Goal: Find specific fact: Find specific fact

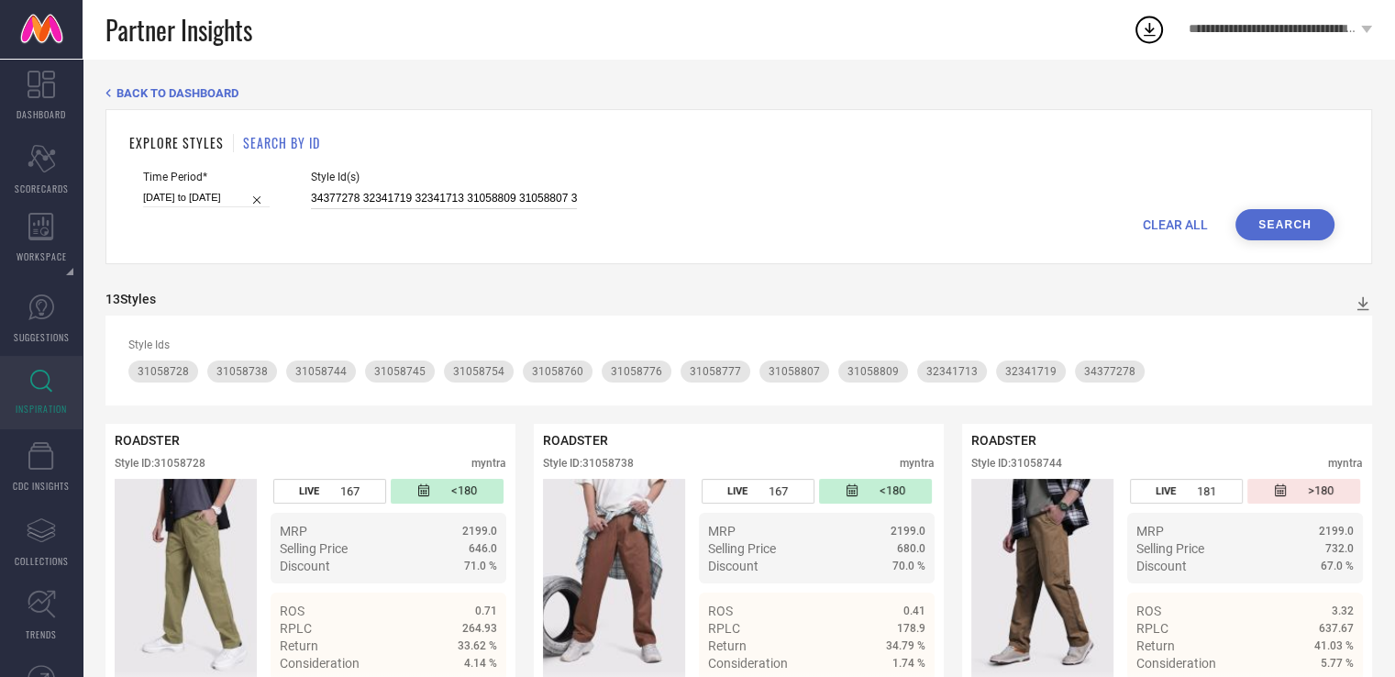
click at [480, 195] on input "34377278 32341719 32341713 31058809 31058807 31058777 31058776 31058760 3105875…" at bounding box center [444, 198] width 266 height 21
paste input "26332458 26332430 26332378 26332366 33303006 33303003 33303002 33172667 3317266…"
click at [1255, 225] on button "Search" at bounding box center [1284, 224] width 99 height 31
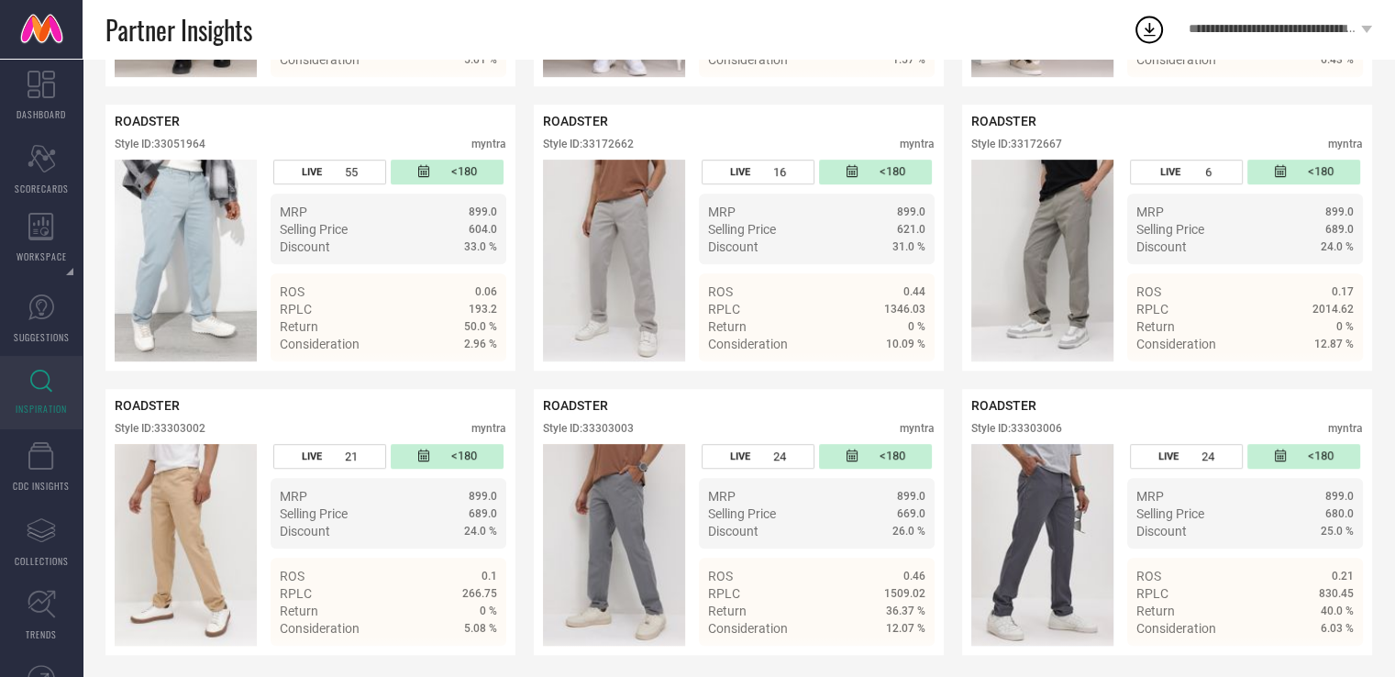
scroll to position [889, 0]
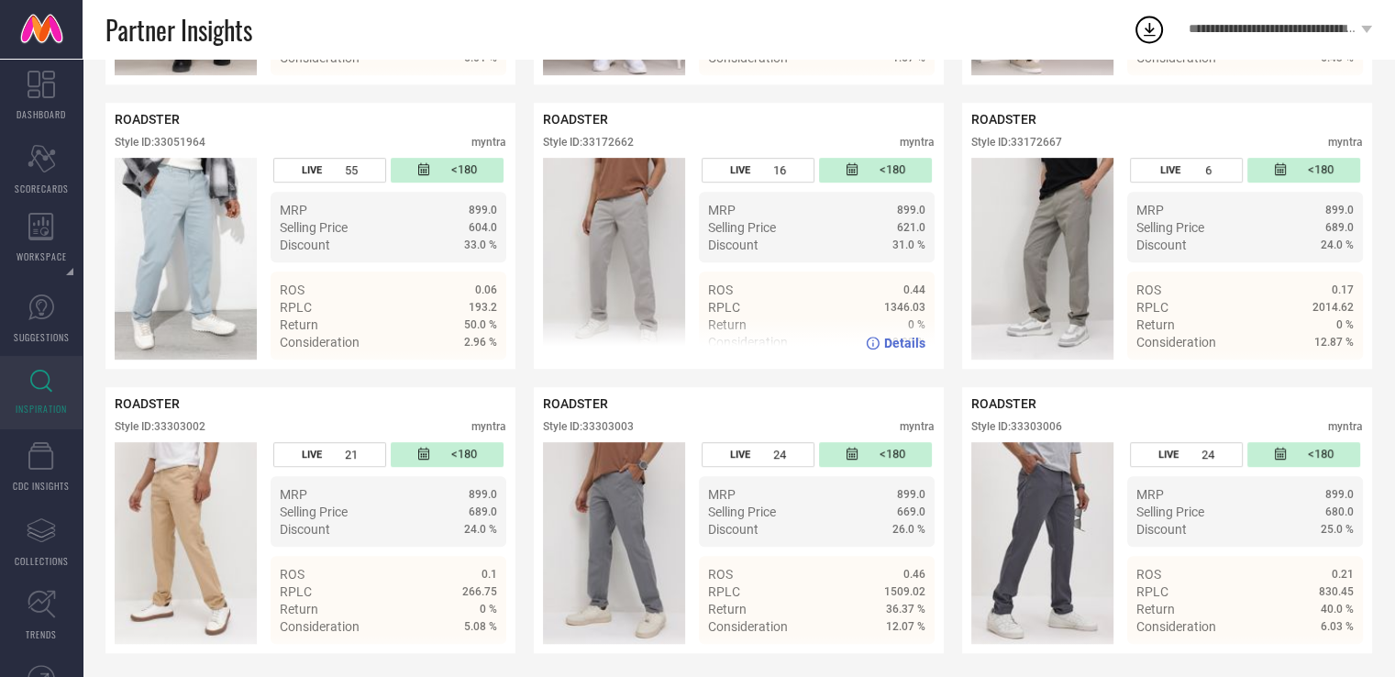
click at [620, 144] on div "Style ID: 33172662" at bounding box center [588, 142] width 91 height 13
copy div "33172662"
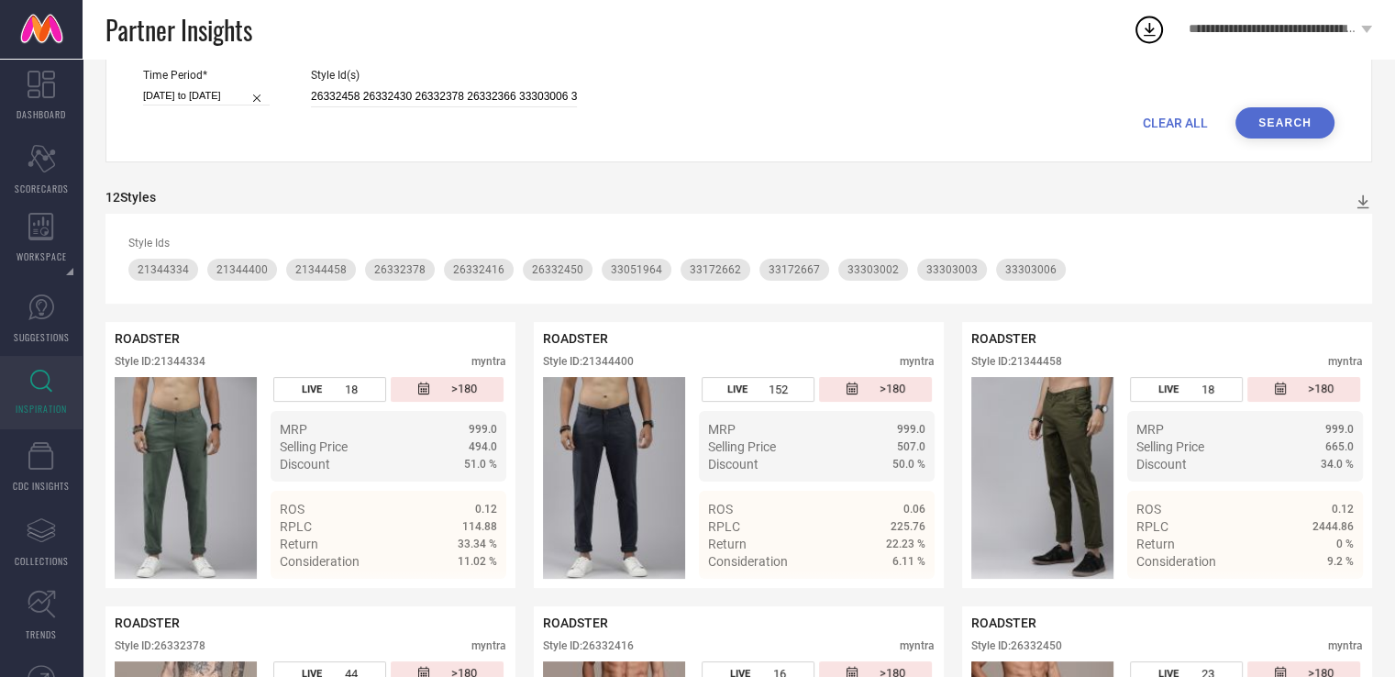
scroll to position [100, 0]
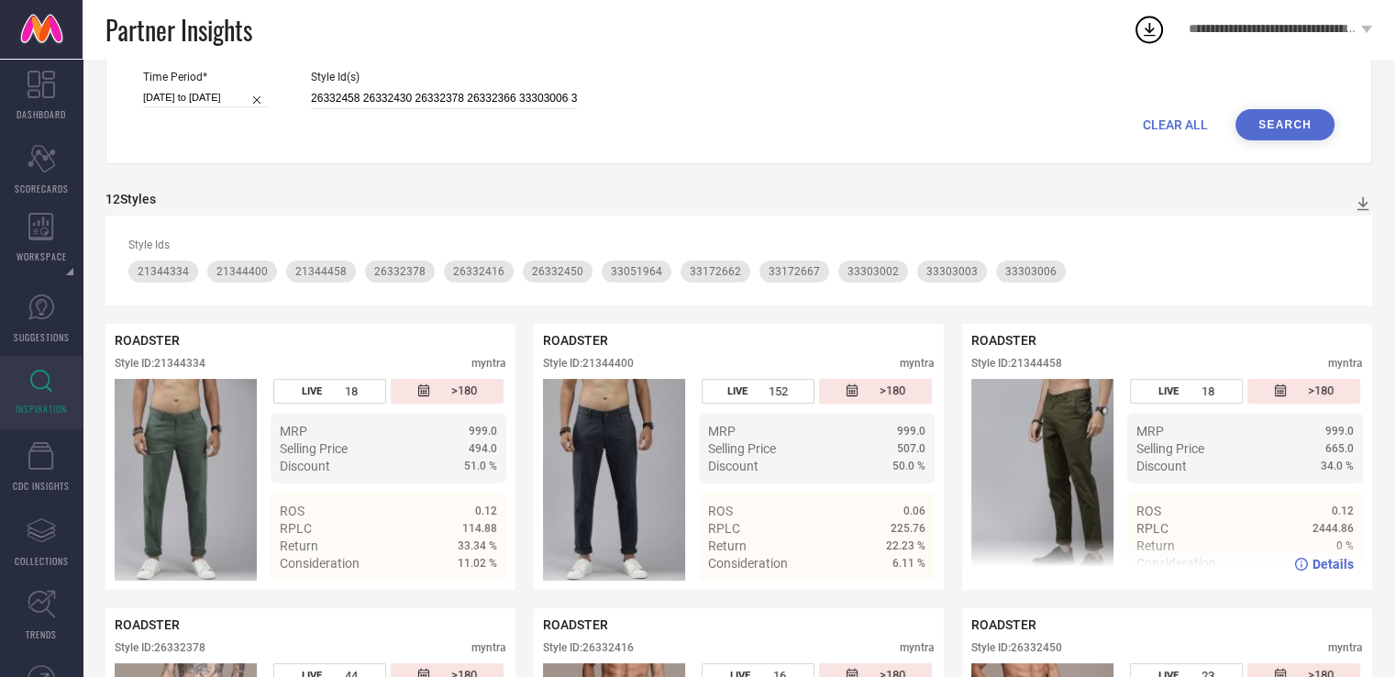
click at [1056, 362] on div "Style ID: 21344458" at bounding box center [1016, 363] width 91 height 13
copy div "21344458"
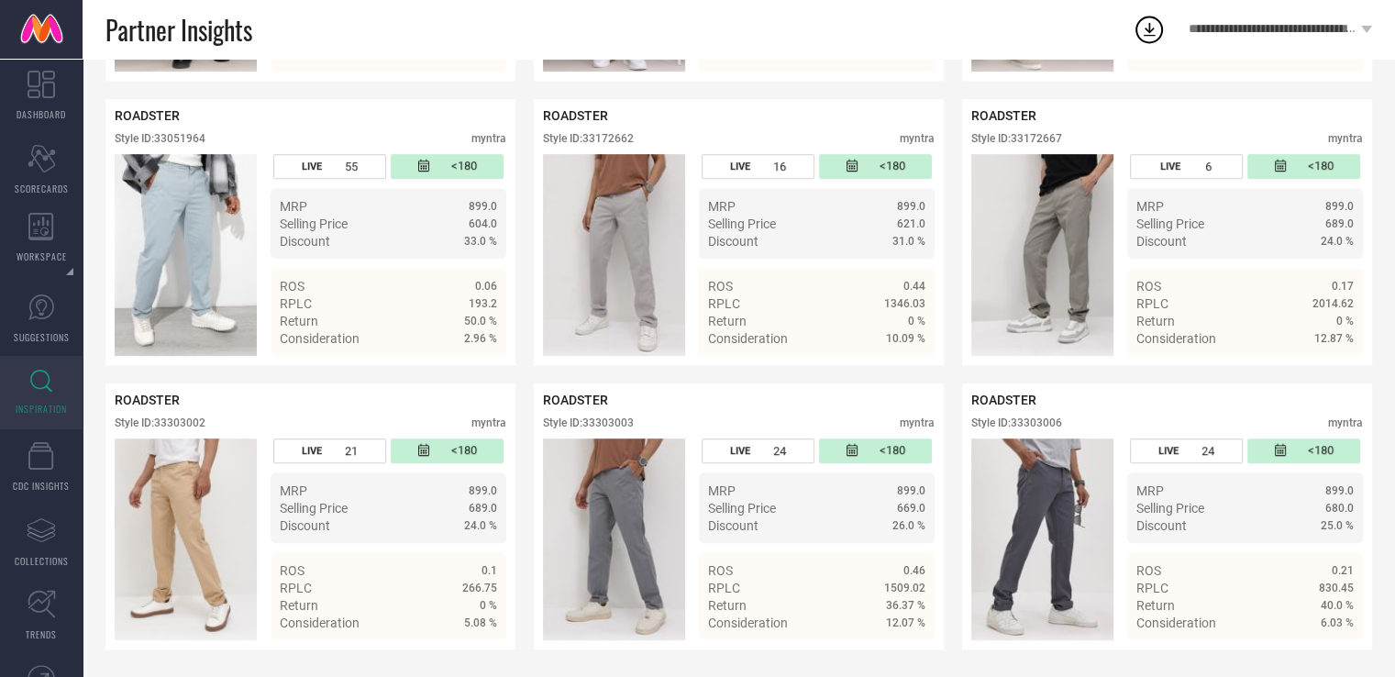
scroll to position [902, 0]
click at [1040, 423] on div "Style ID: 33303006" at bounding box center [1016, 422] width 91 height 13
copy div "33303006"
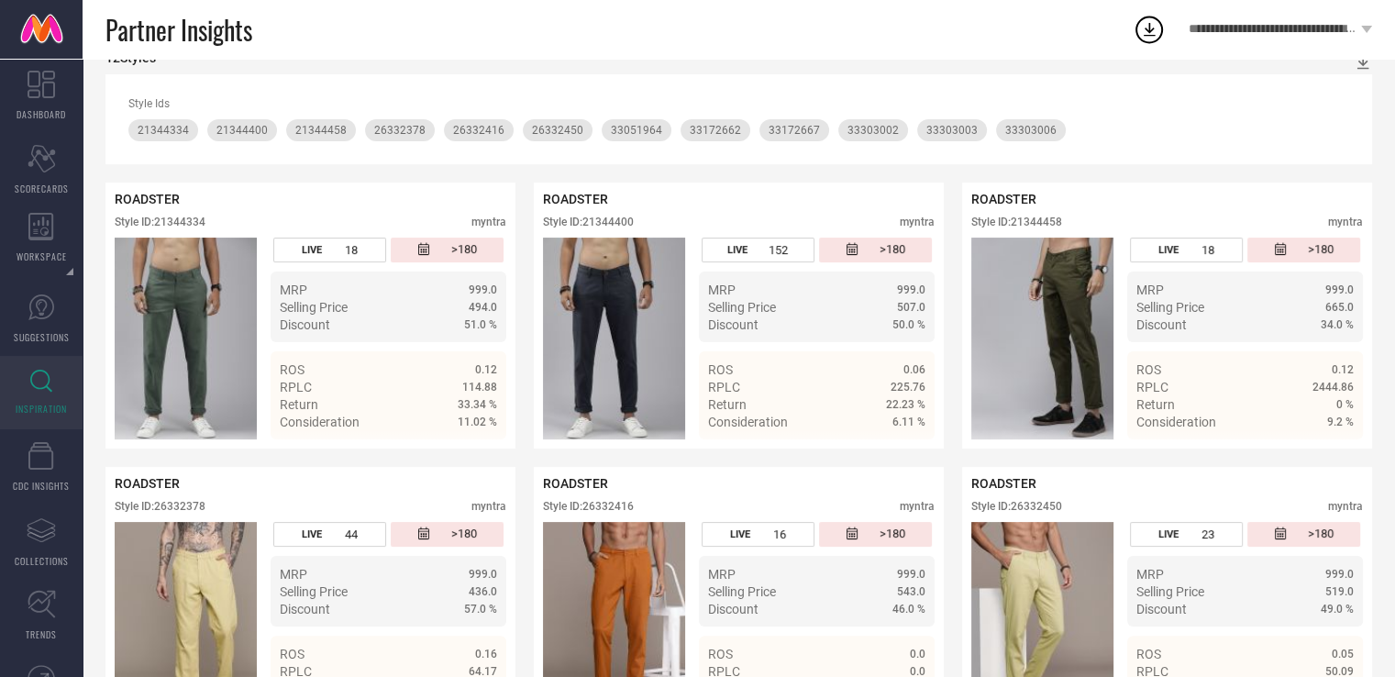
scroll to position [0, 0]
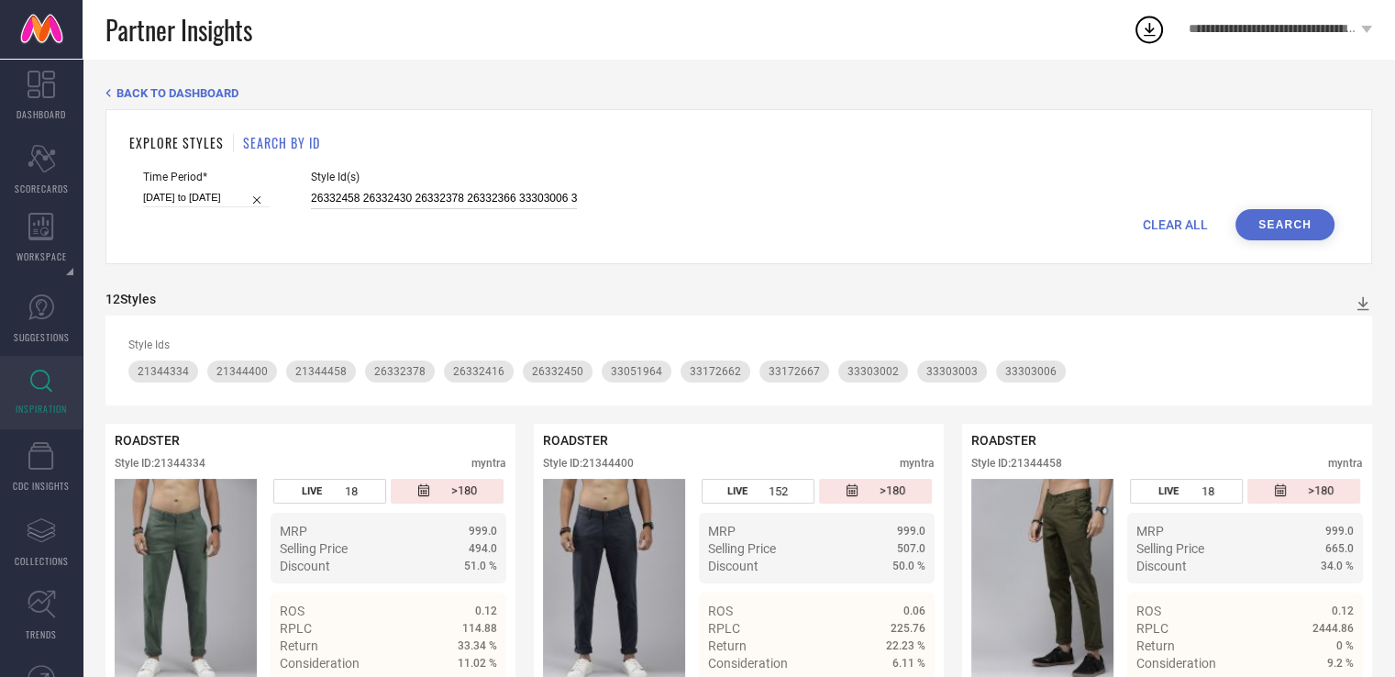
click at [484, 204] on input "26332458 26332430 26332378 26332366 33303006 33303003 33303002 33172667 3317266…" at bounding box center [444, 198] width 266 height 21
type input "26332458 26332430 26332378 33303006 33303003 33303002 33172667 33172662 3305196…"
click at [484, 204] on input "26332458 26332430 26332378 33303006 33303003 33303002 33172667 33172662 3305196…" at bounding box center [444, 198] width 266 height 21
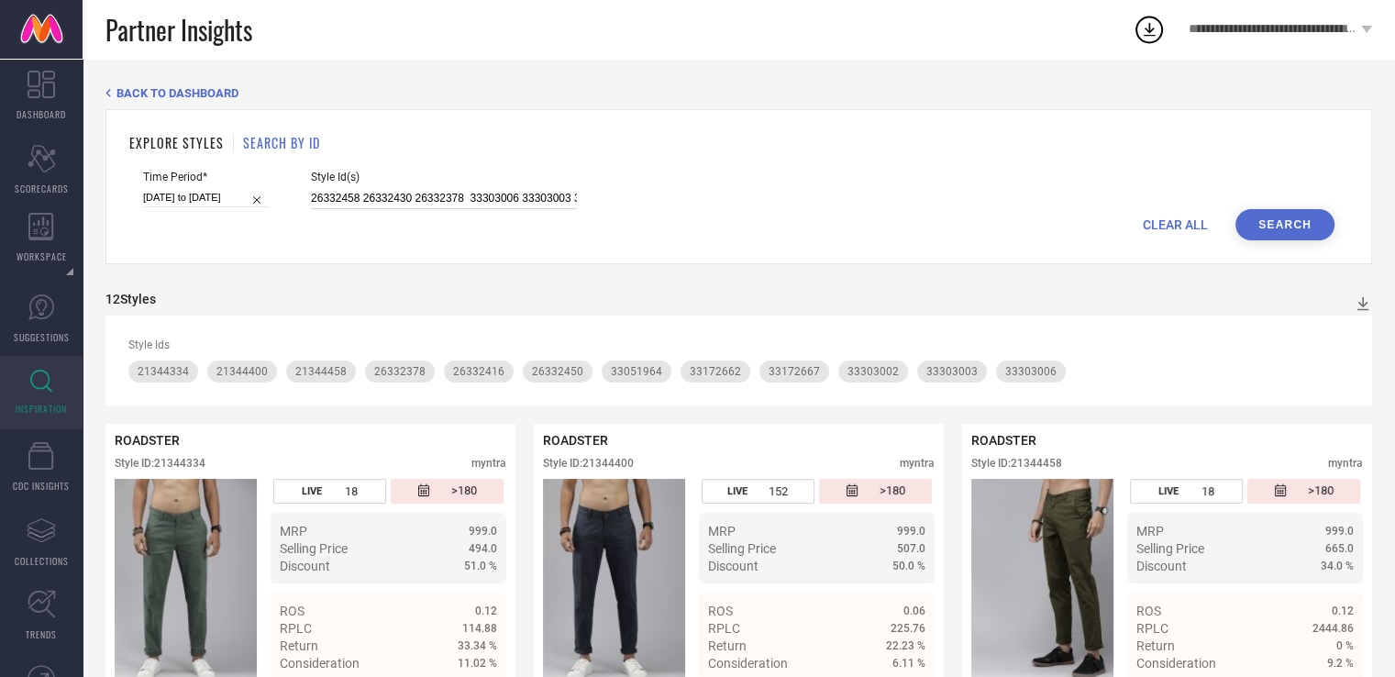
click at [484, 204] on input "26332458 26332430 26332378 33303006 33303003 33303002 33172667 33172662 3305196…" at bounding box center [444, 198] width 266 height 21
paste input "26332420 28459124 28459118 28459074 28459064 28459046 28459036 28459034 2633246…"
type input "26332420 28459124 28459118 28459074 28459064 28459046 28459036 28459034 2633246…"
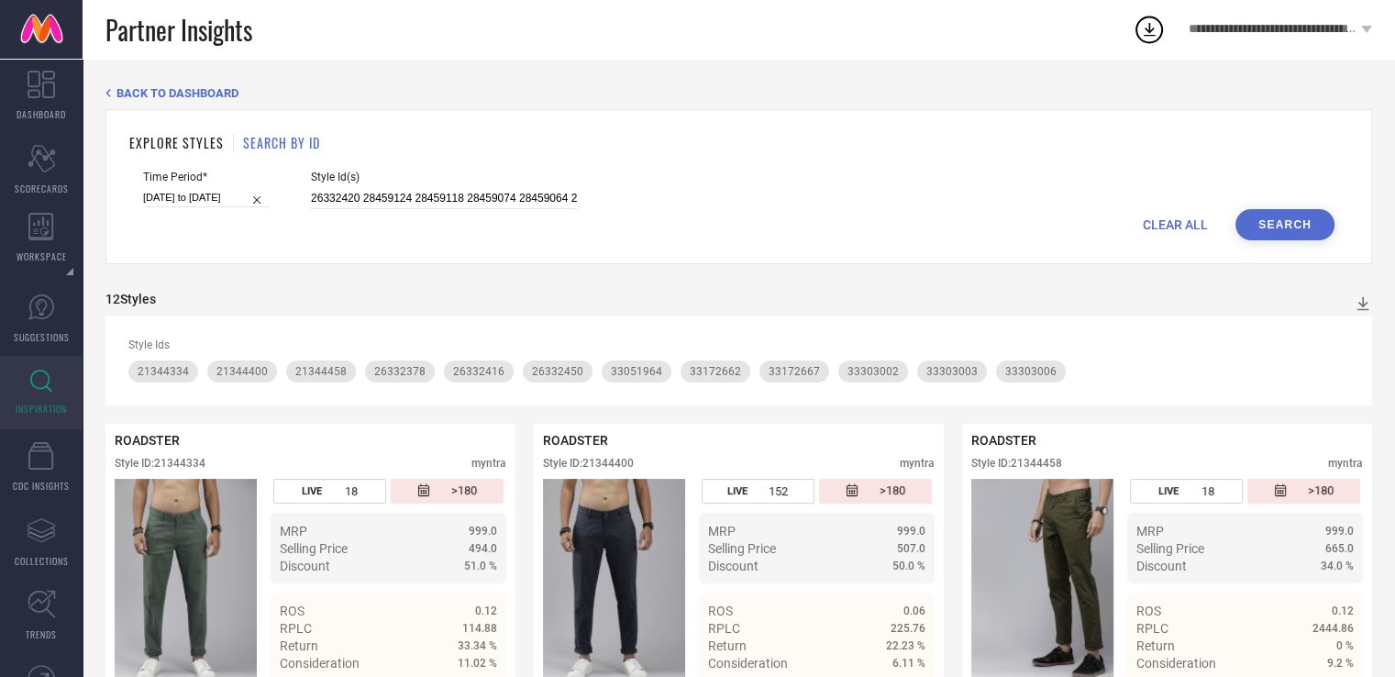
click at [1271, 226] on button "Search" at bounding box center [1284, 224] width 99 height 31
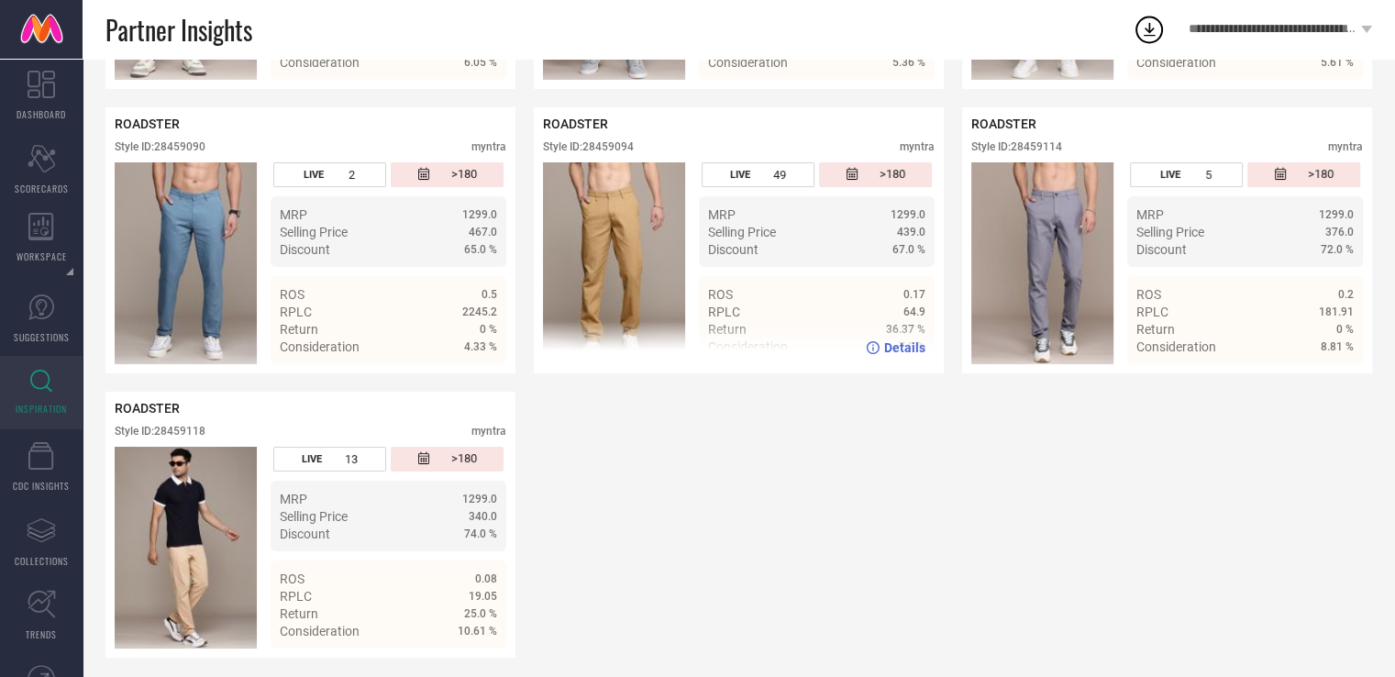
scroll to position [6941, 0]
click at [616, 154] on div "Style ID: 28459094" at bounding box center [588, 147] width 91 height 13
copy div "28459094"
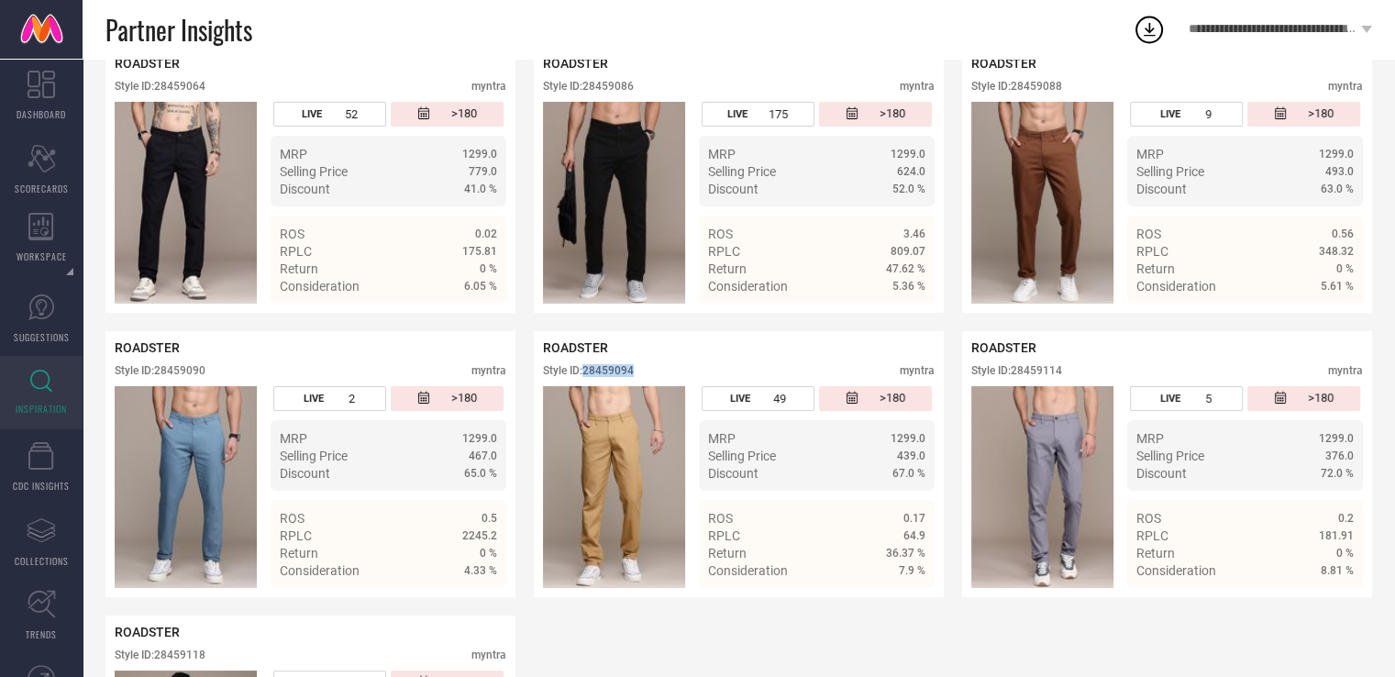
scroll to position [6717, 0]
click at [1044, 378] on div "Style ID: 28459114" at bounding box center [1016, 371] width 91 height 13
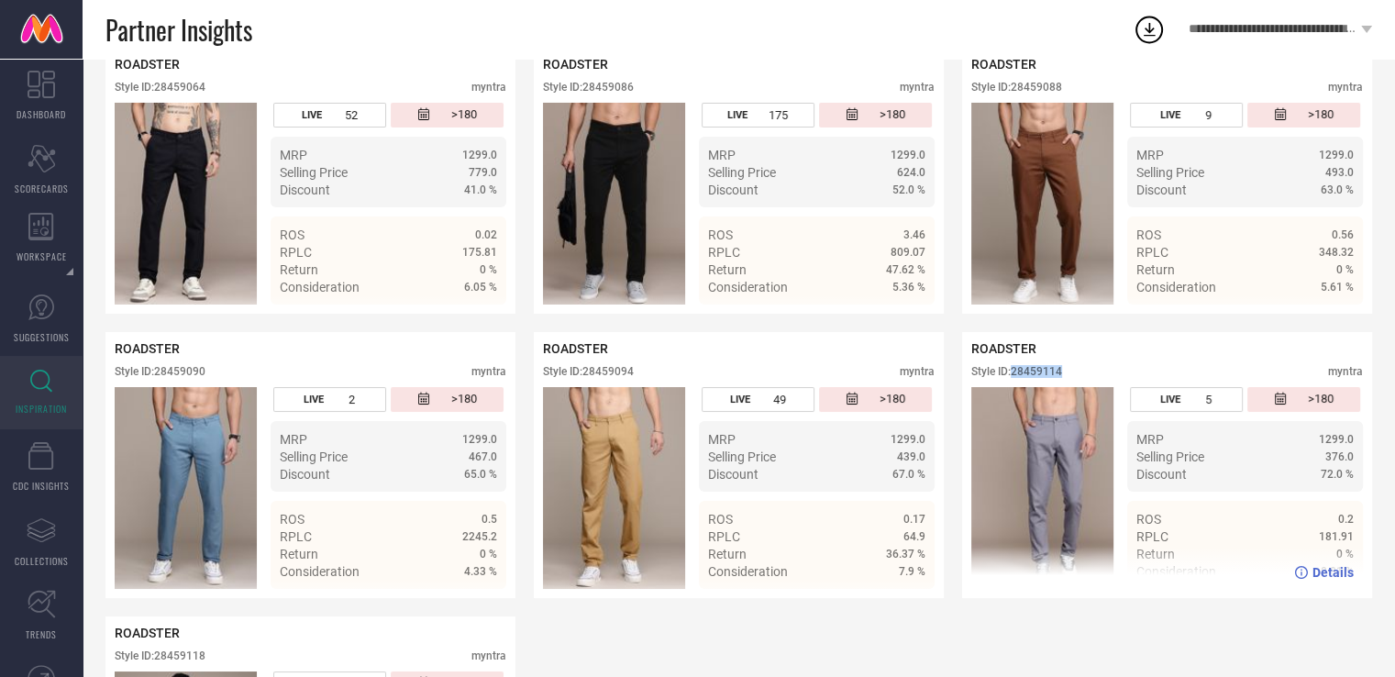
click at [1044, 378] on div "Style ID: 28459114" at bounding box center [1016, 371] width 91 height 13
copy div "28459114"
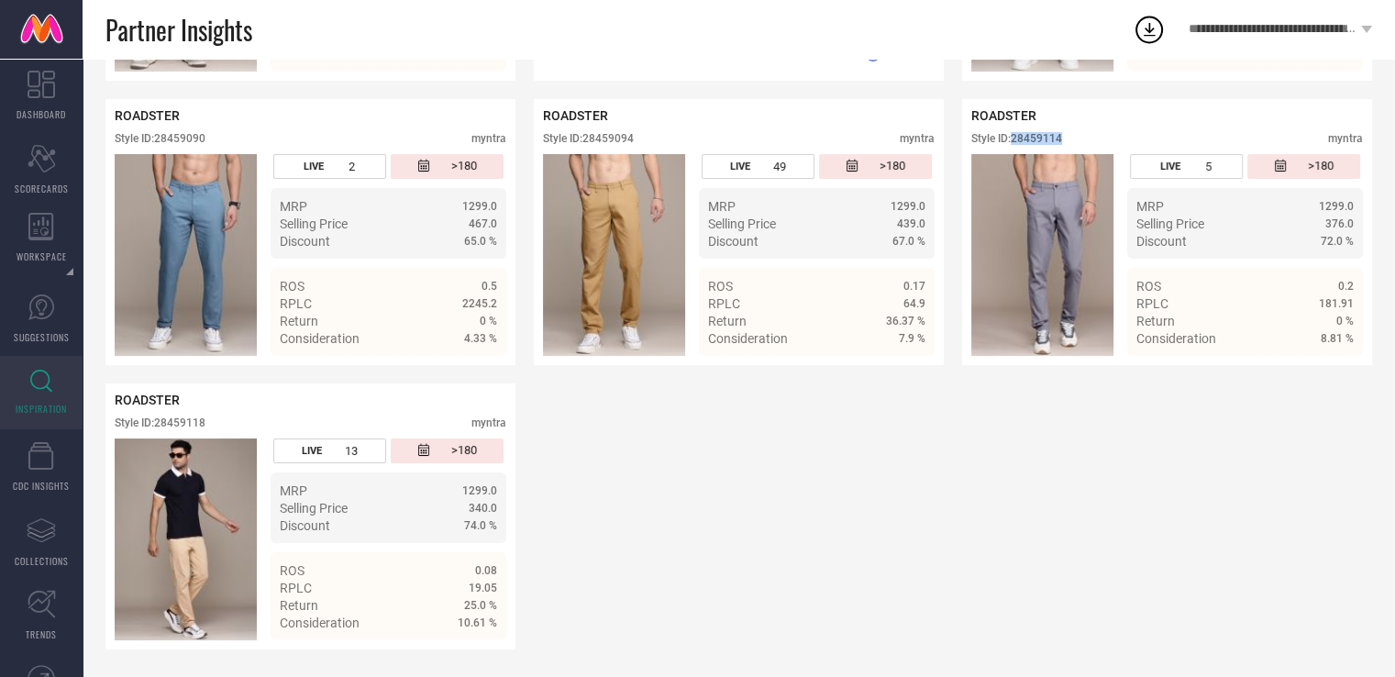
scroll to position [6962, 0]
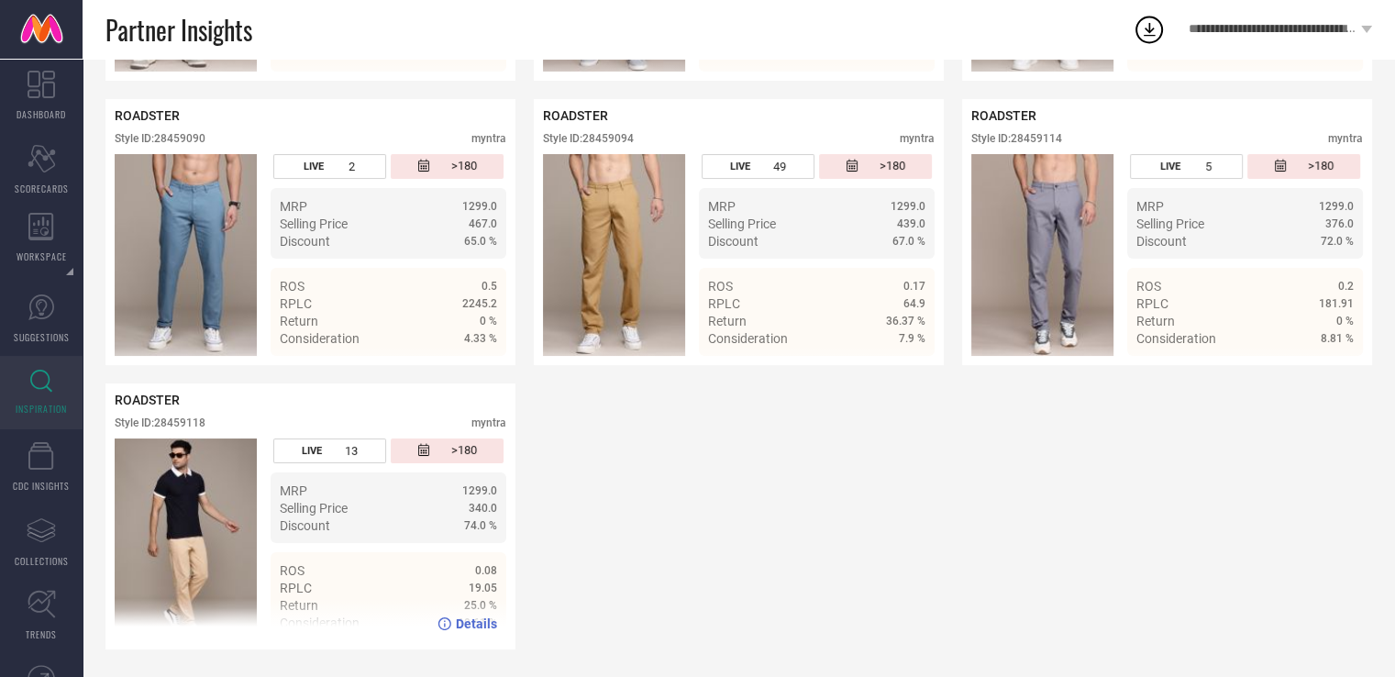
click at [191, 429] on div "Style ID: 28459118" at bounding box center [160, 422] width 91 height 13
copy div "28459118"
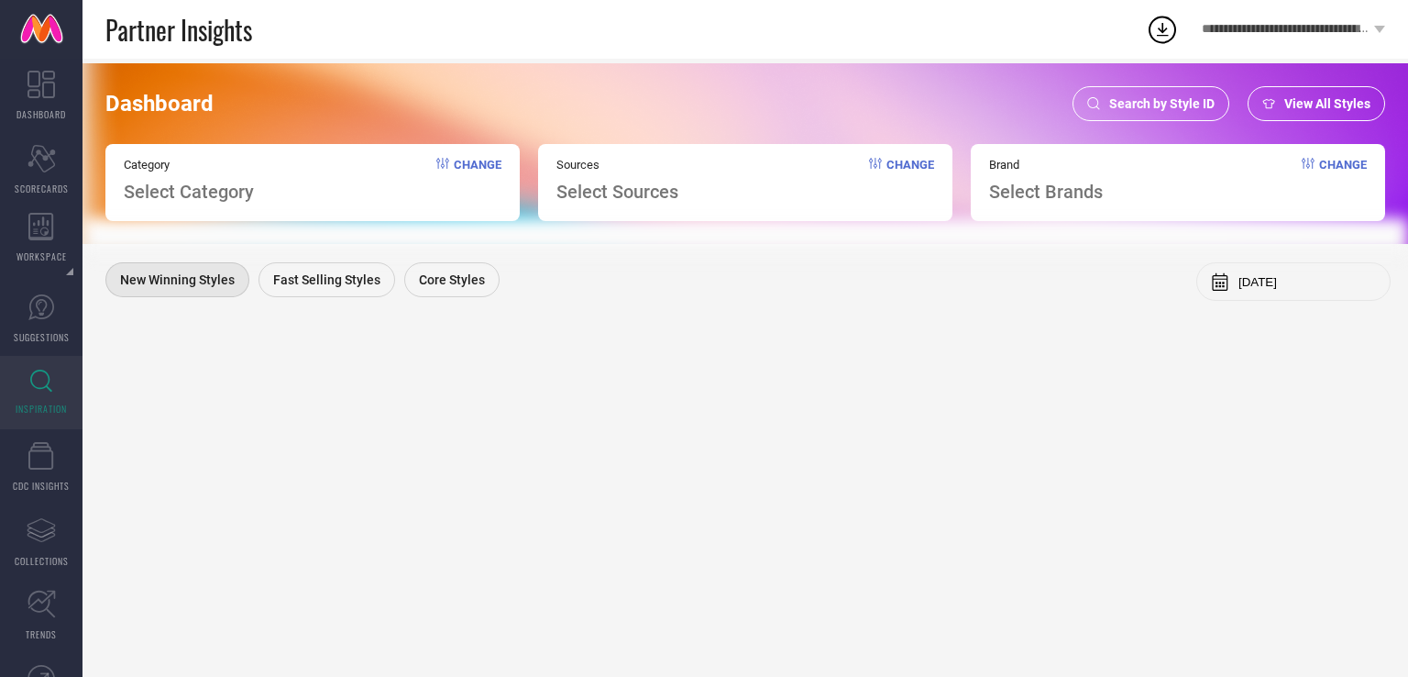
click at [1130, 105] on span "Search by Style ID" at bounding box center [1161, 103] width 105 height 15
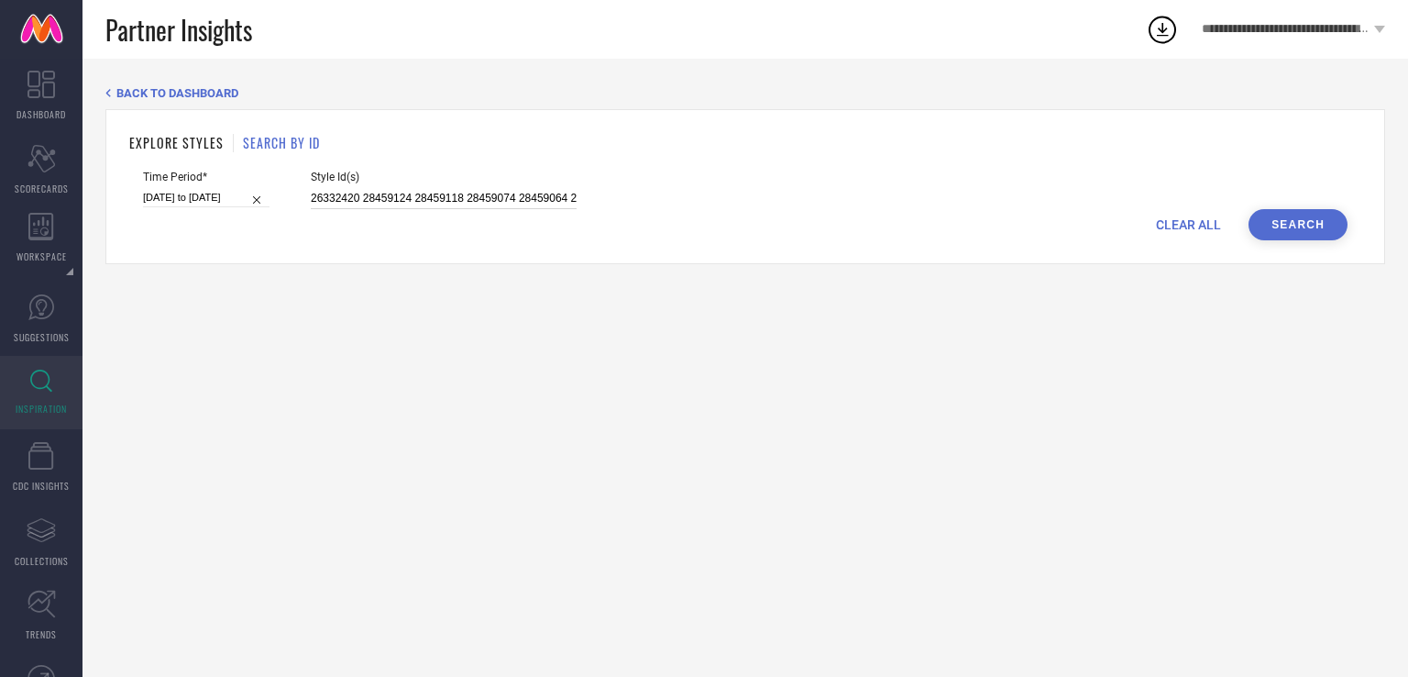
click at [374, 201] on input "26332420 28459124 28459118 28459074 28459064 28459046 28459036 28459034 2633246…" at bounding box center [444, 198] width 266 height 21
paste input "26332458 26332430 26332378 26332366 33303006 33303003 33303002 33172667 3317266…"
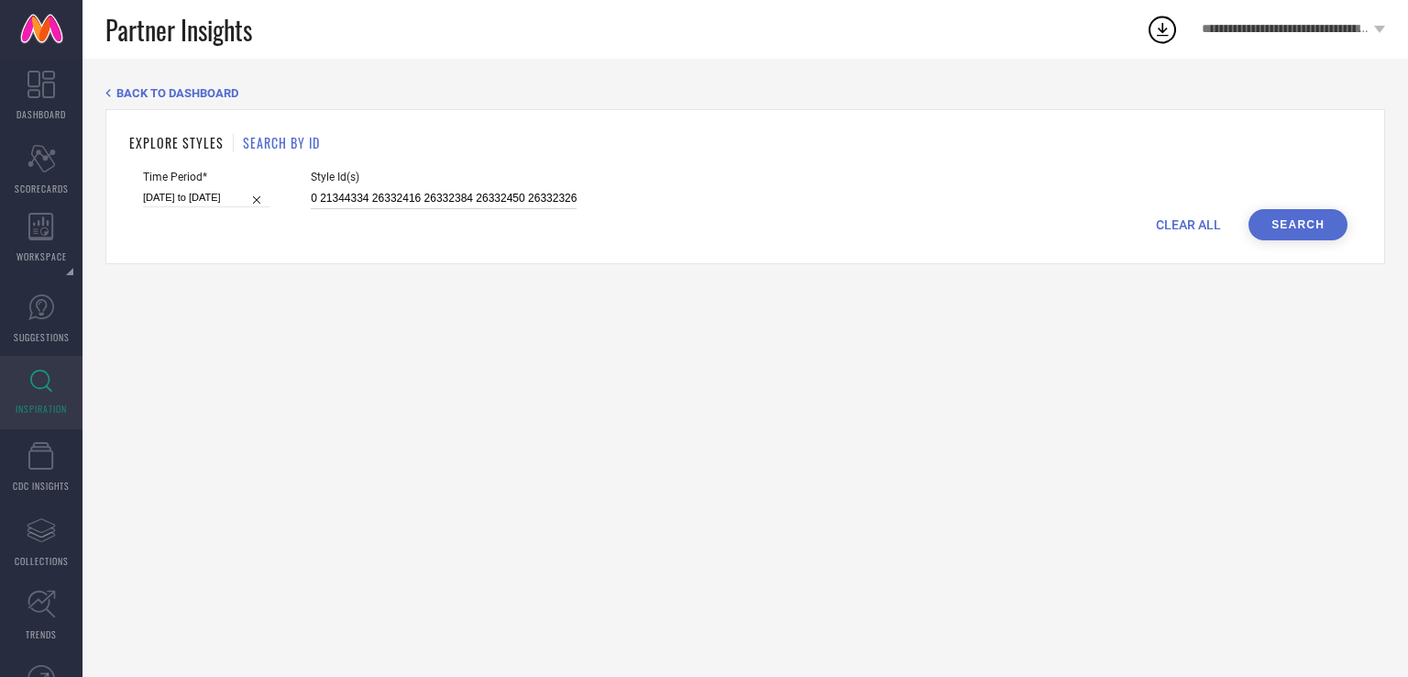
type input "26332458 26332430 26332378 26332366 33303006 33303003 33303002 33172667 3317266…"
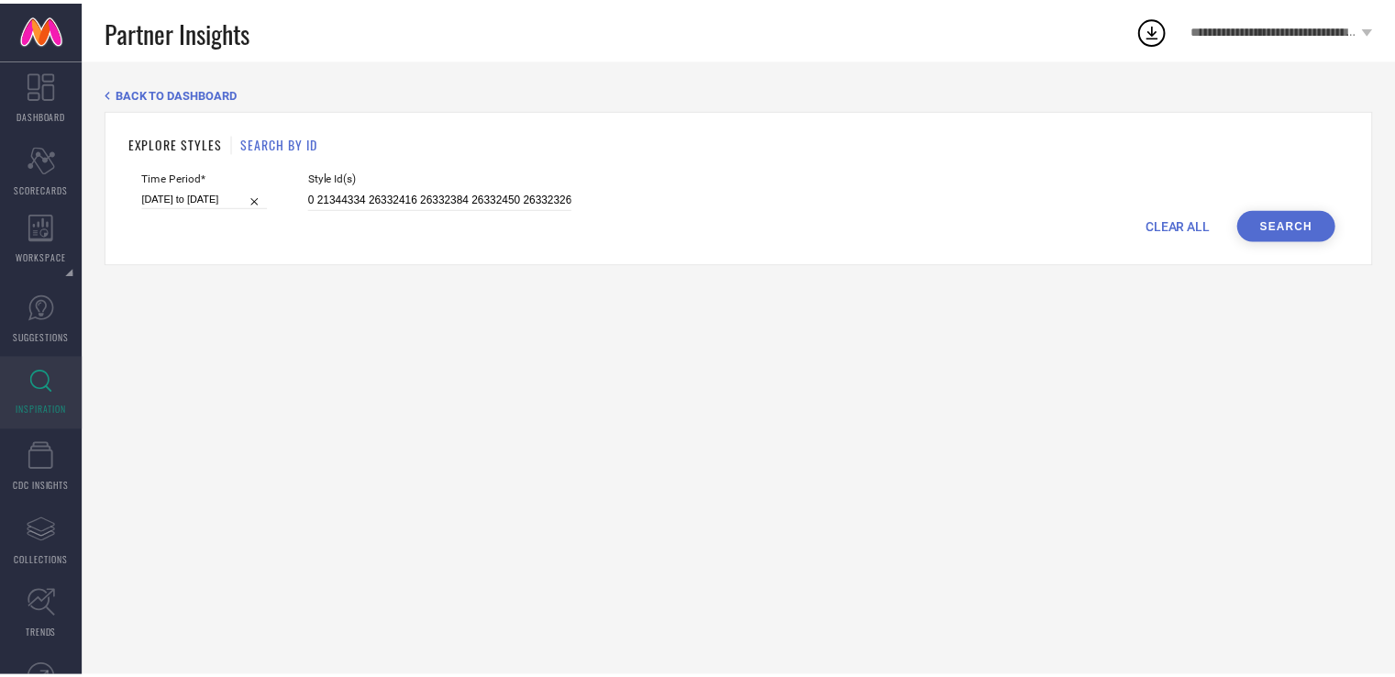
scroll to position [0, 0]
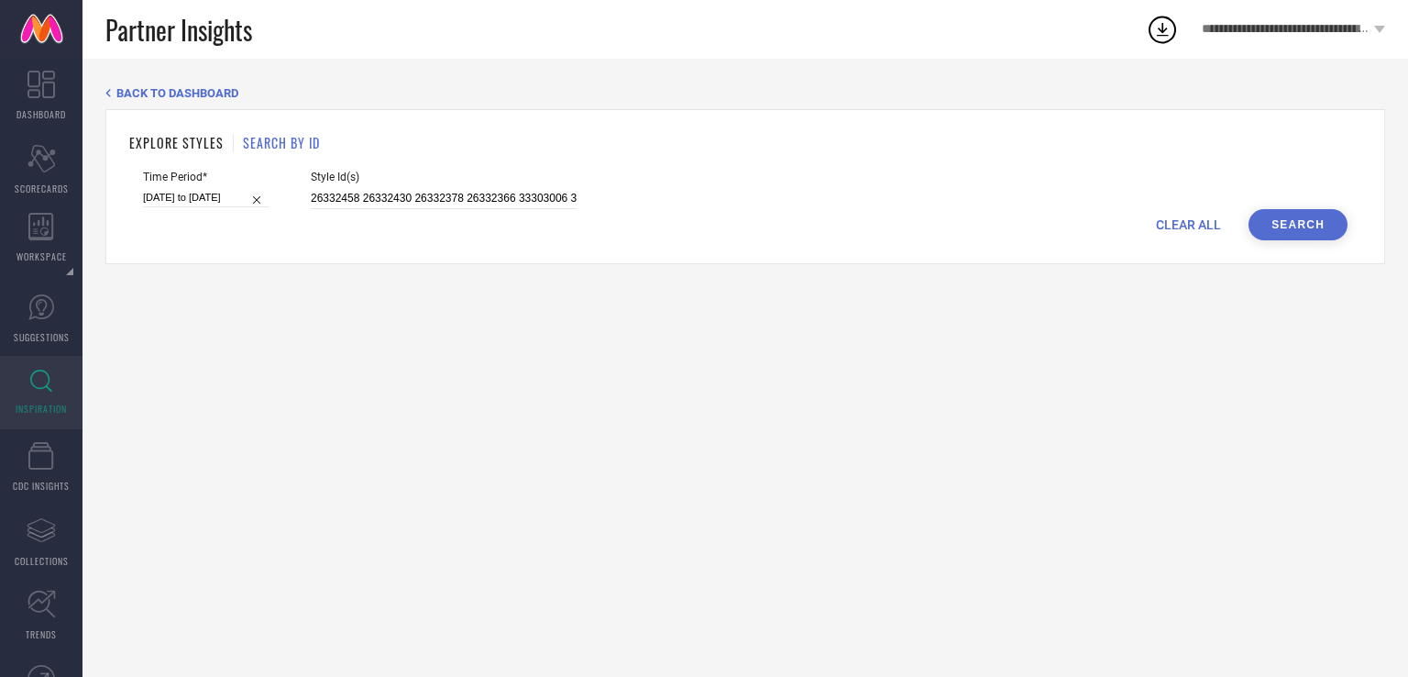
click at [1270, 217] on button "Search" at bounding box center [1298, 224] width 99 height 31
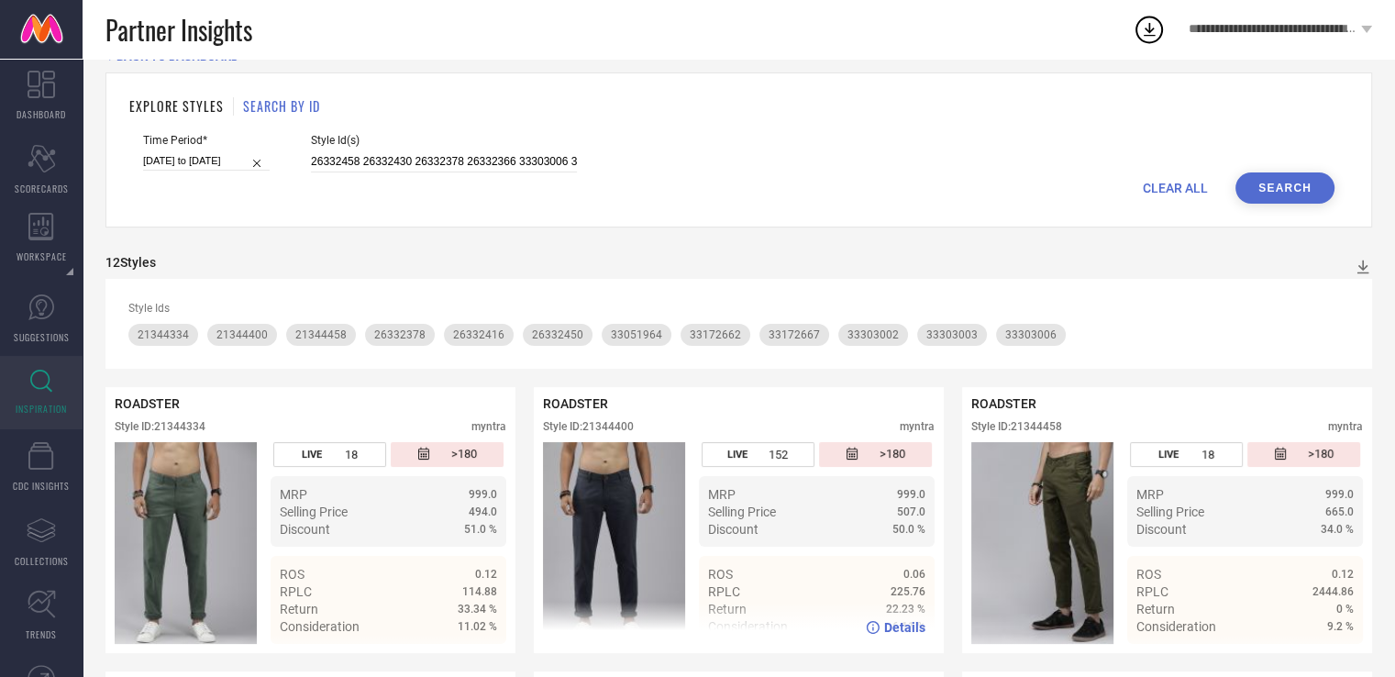
scroll to position [34, 0]
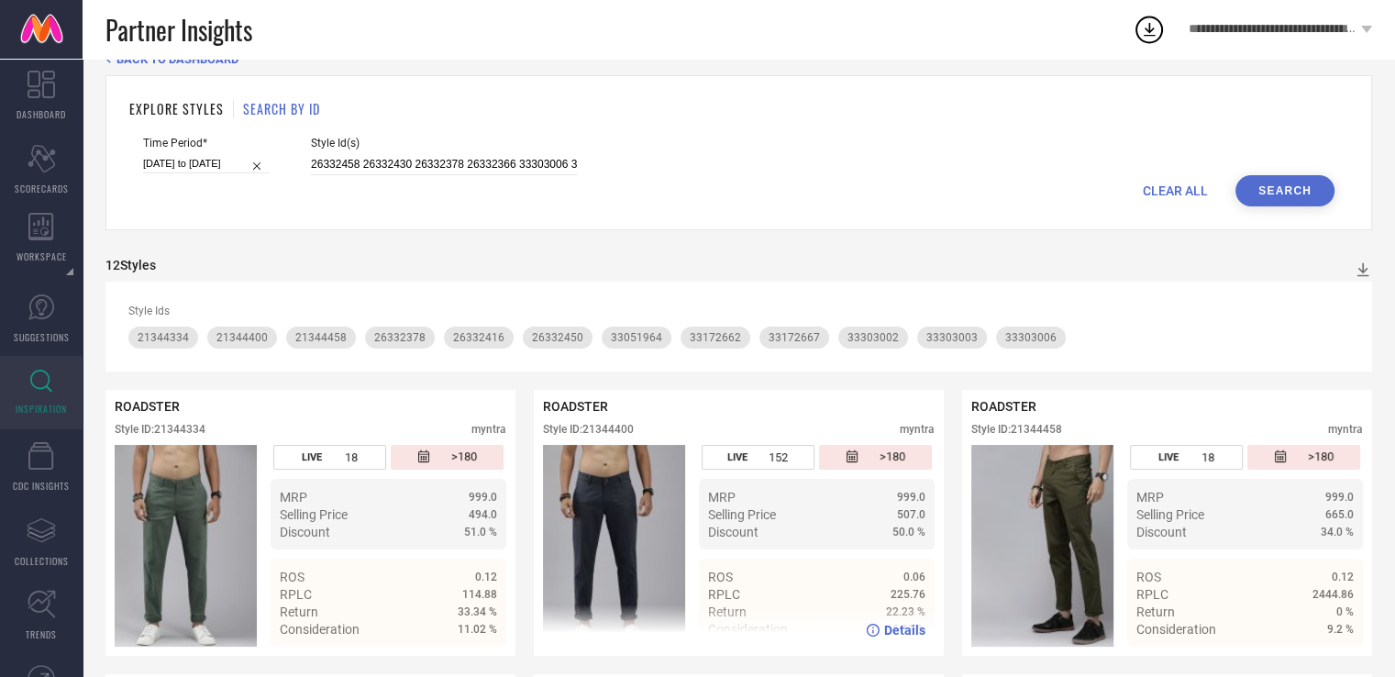
click at [595, 431] on div "Style ID: 21344400" at bounding box center [588, 429] width 91 height 13
copy div "21344400"
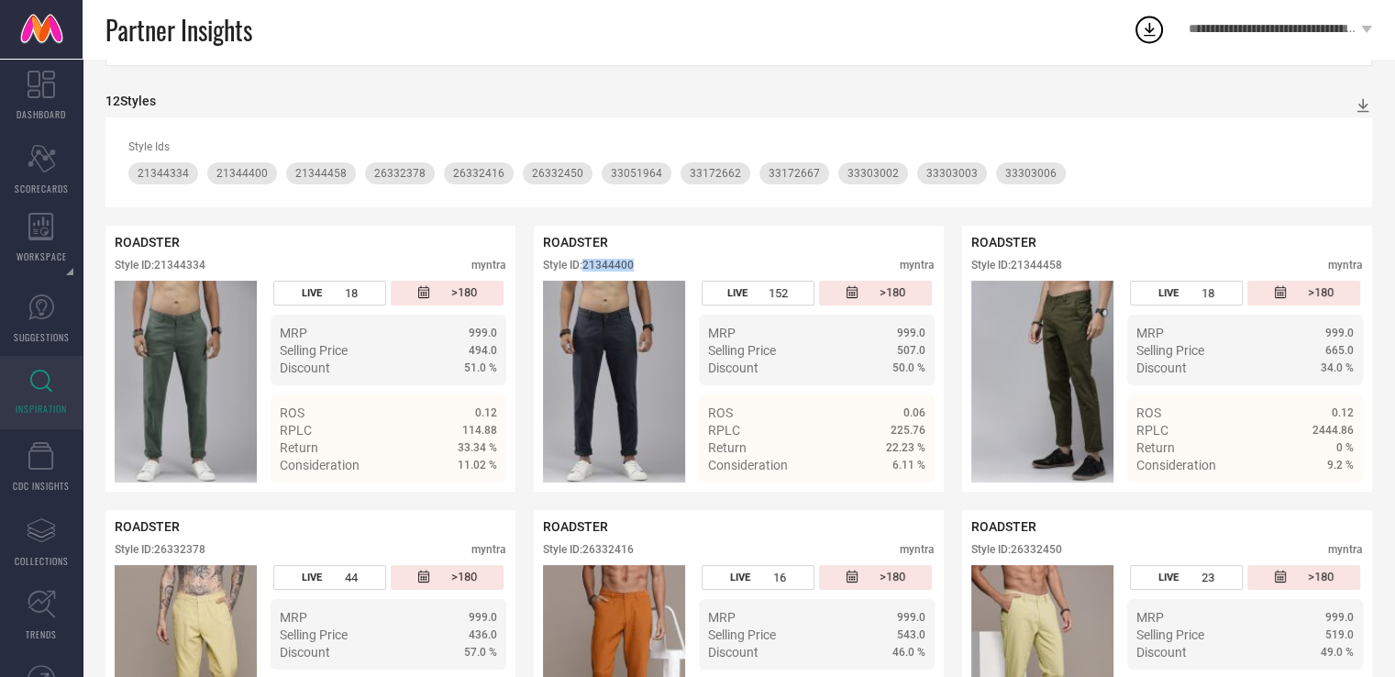
scroll to position [269, 0]
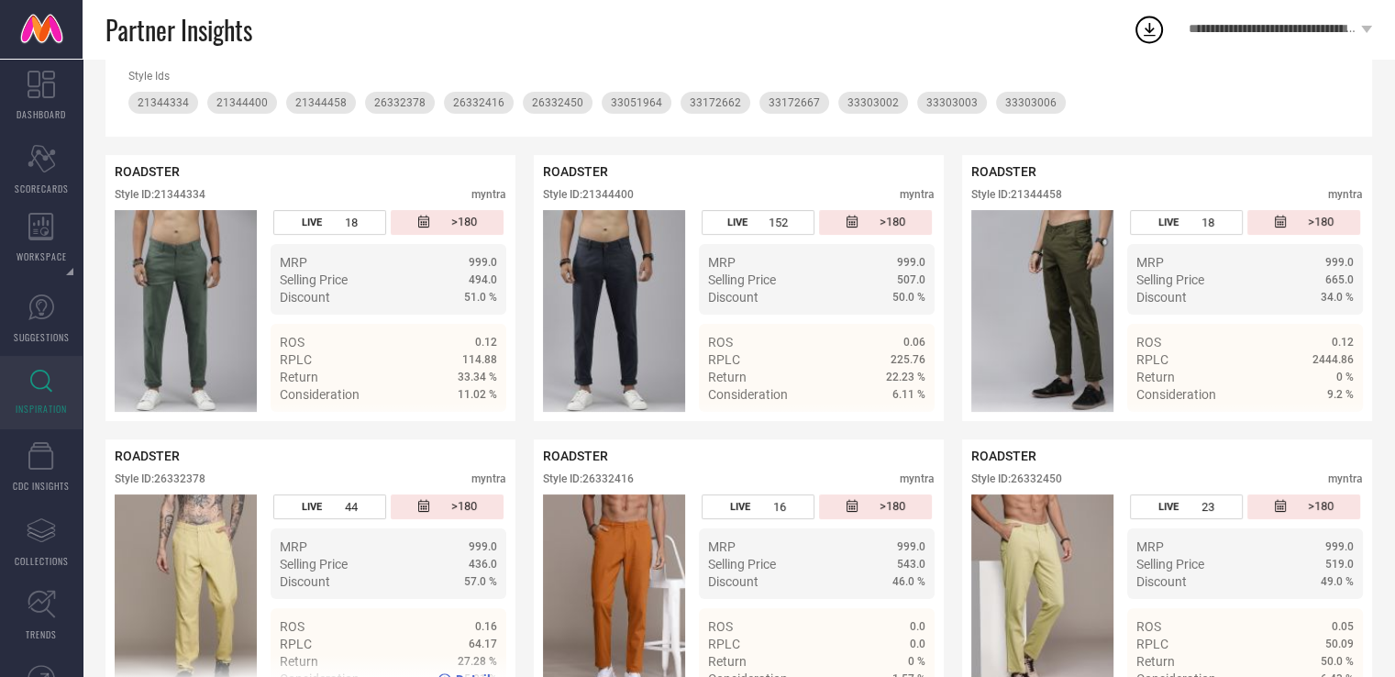
click at [198, 480] on div "Style ID: 26332378" at bounding box center [160, 478] width 91 height 13
copy div "26332378"
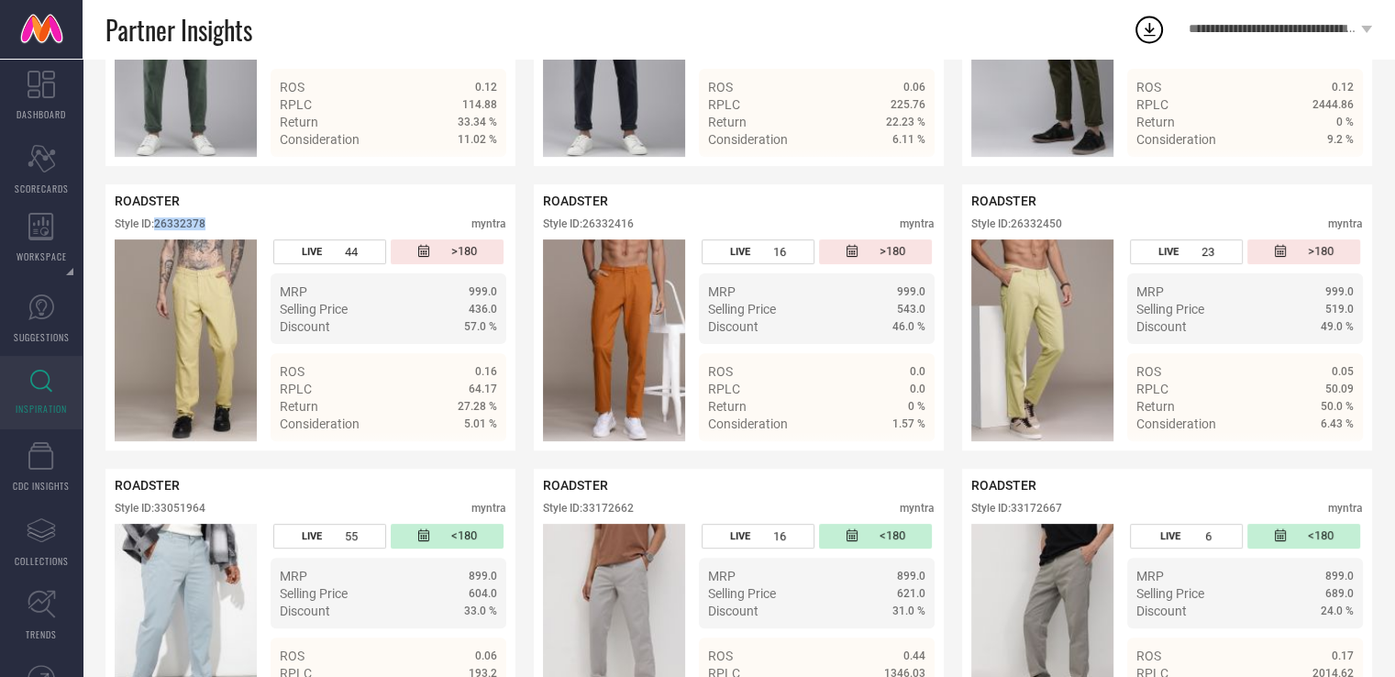
scroll to position [524, 0]
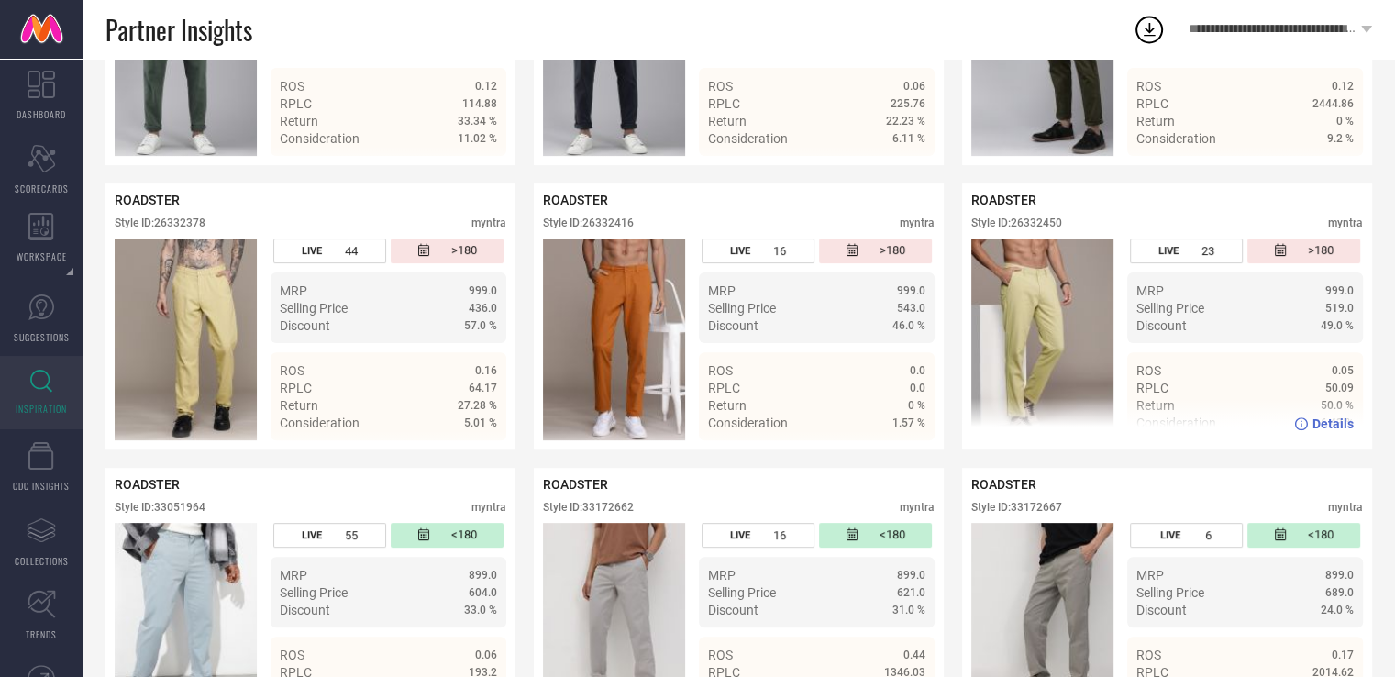
click at [1036, 226] on div "Style ID: 26332450" at bounding box center [1016, 222] width 91 height 13
copy div "26332450"
